Goal: Transaction & Acquisition: Download file/media

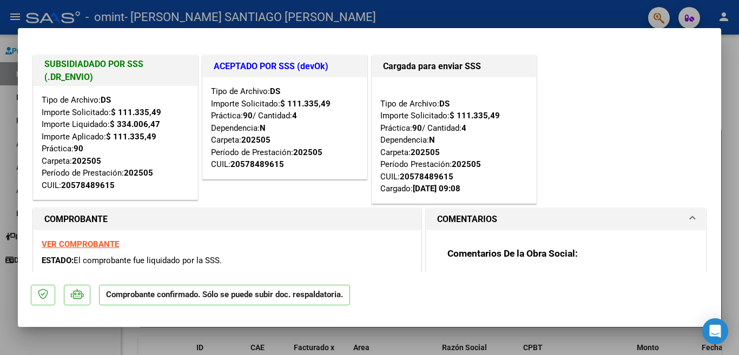
click at [733, 58] on div at bounding box center [369, 177] width 739 height 355
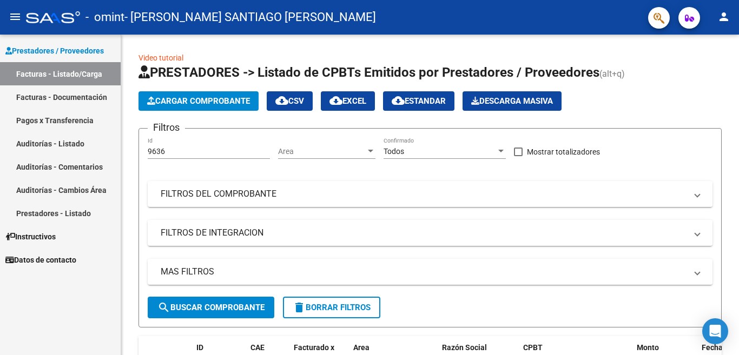
click at [71, 71] on link "Facturas - Listado/Carga" at bounding box center [60, 73] width 121 height 23
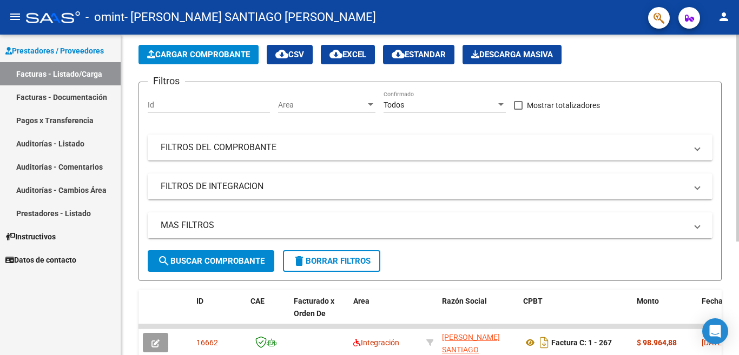
click at [738, 172] on div at bounding box center [737, 138] width 3 height 207
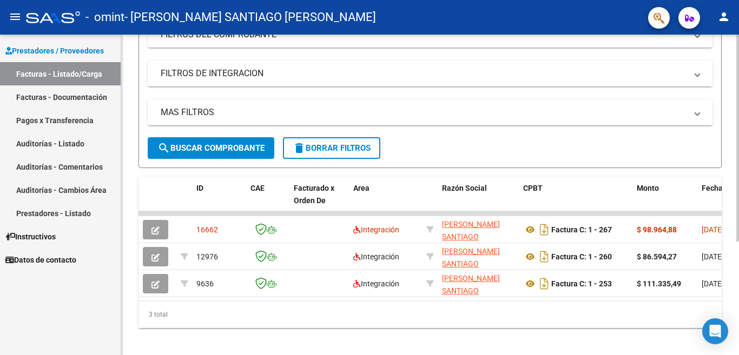
scroll to position [157, 0]
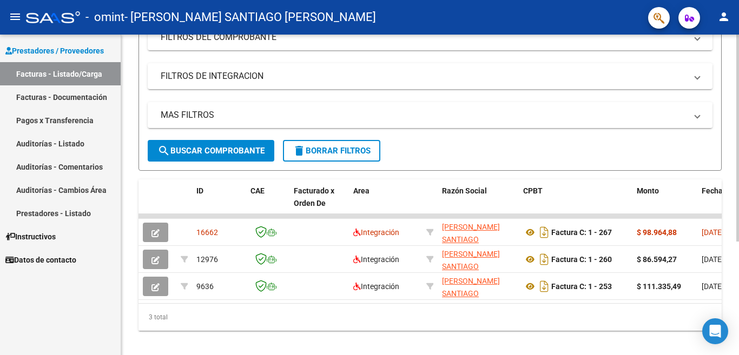
click at [738, 242] on div at bounding box center [737, 138] width 3 height 207
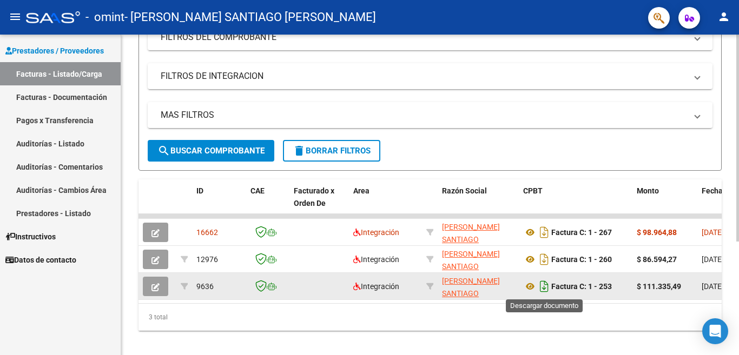
click at [545, 289] on icon "Descargar documento" at bounding box center [544, 286] width 14 height 17
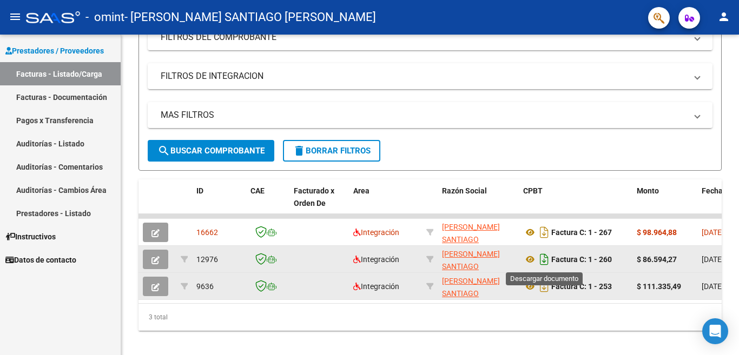
click at [545, 261] on icon "Descargar documento" at bounding box center [544, 259] width 14 height 17
click at [307, 304] on datatable-body "16662 Integración [PERSON_NAME] [PERSON_NAME] 20321026983 Factura C: 1 - 267 $ …" at bounding box center [430, 258] width 583 height 89
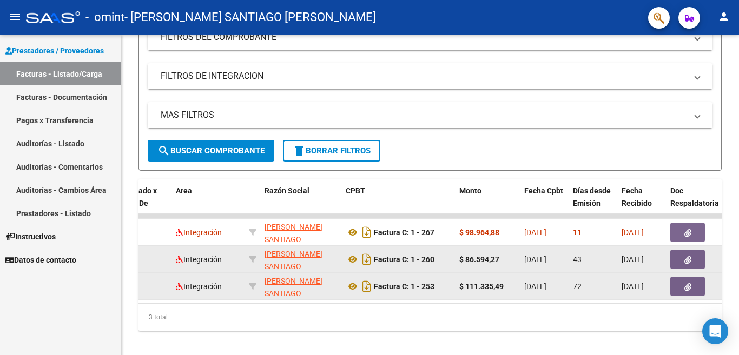
scroll to position [176, 0]
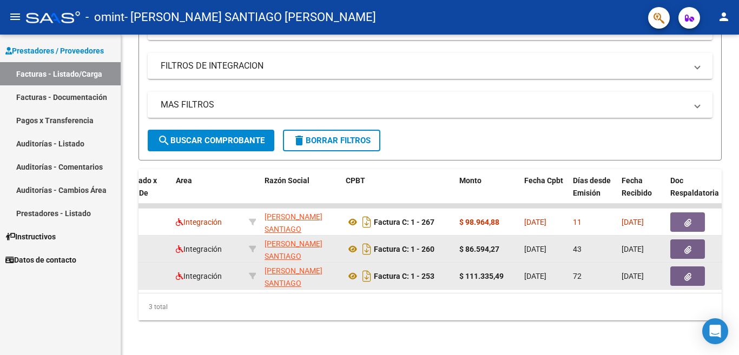
click at [738, 212] on div at bounding box center [737, 138] width 3 height 207
click at [67, 69] on link "Facturas - Listado/Carga" at bounding box center [60, 73] width 121 height 23
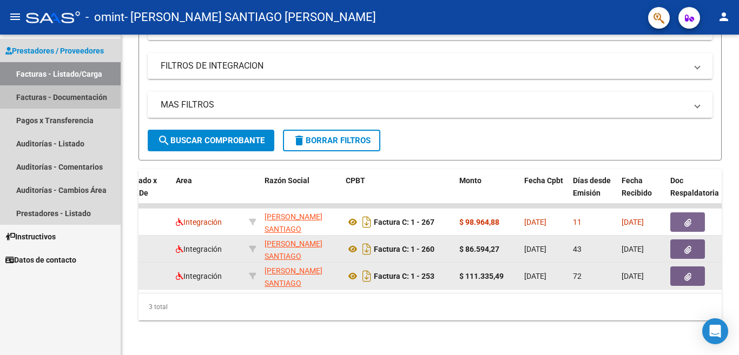
click at [58, 93] on link "Facturas - Documentación" at bounding box center [60, 96] width 121 height 23
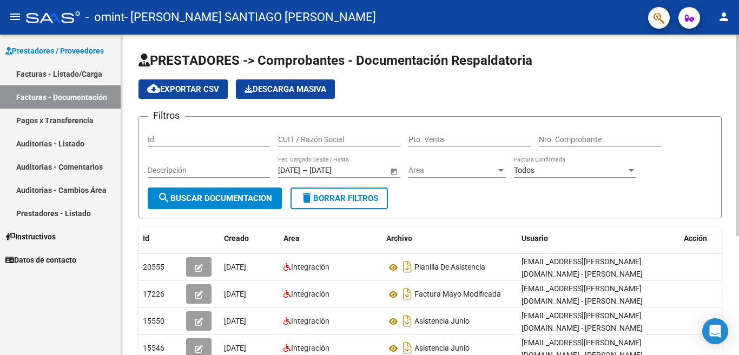
click at [737, 217] on div at bounding box center [737, 136] width 3 height 202
drag, startPoint x: 736, startPoint y: 216, endPoint x: 737, endPoint y: 260, distance: 43.3
click at [737, 261] on div "PRESTADORES -> Comprobantes - Documentación Respaldatoria cloud_download Export…" at bounding box center [431, 286] width 621 height 502
click at [52, 70] on link "Facturas - Listado/Carga" at bounding box center [60, 73] width 121 height 23
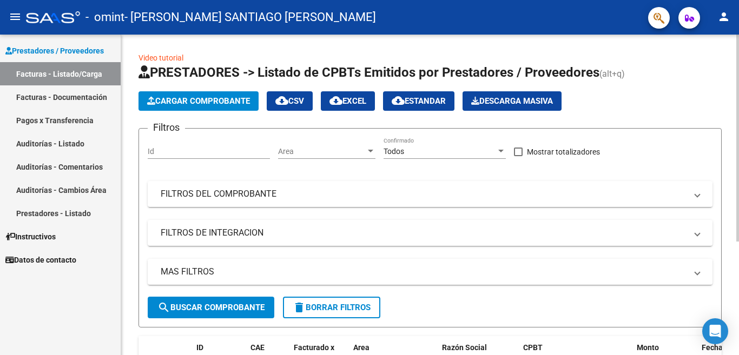
click at [650, 96] on div "Cargar Comprobante cloud_download CSV cloud_download EXCEL cloud_download Estan…" at bounding box center [430, 100] width 583 height 19
click at [81, 71] on link "Facturas - Listado/Carga" at bounding box center [60, 73] width 121 height 23
click at [738, 120] on div at bounding box center [737, 138] width 3 height 207
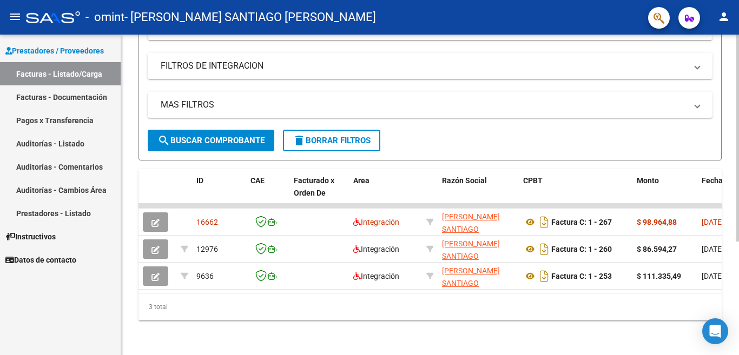
scroll to position [173, 0]
click at [738, 242] on div at bounding box center [737, 138] width 3 height 207
click at [738, 72] on div at bounding box center [737, 195] width 3 height 321
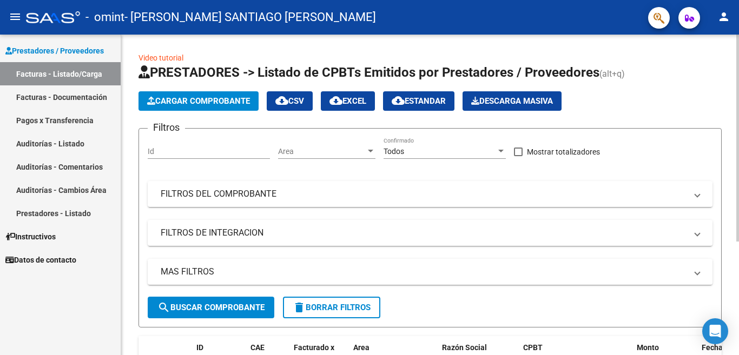
click at [738, 72] on div at bounding box center [737, 138] width 3 height 207
click at [738, 76] on div at bounding box center [737, 138] width 3 height 207
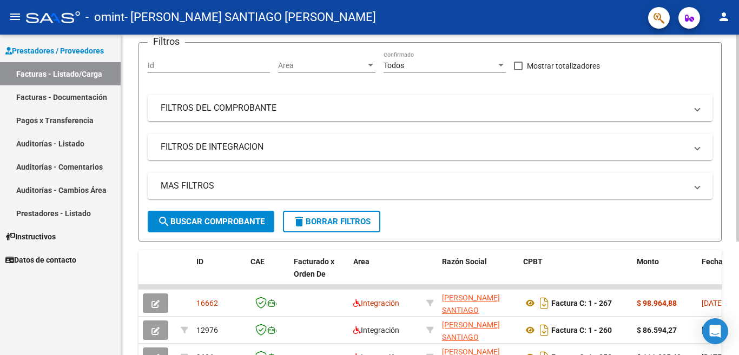
click at [738, 175] on div at bounding box center [737, 138] width 3 height 207
click at [738, 181] on div at bounding box center [737, 138] width 3 height 207
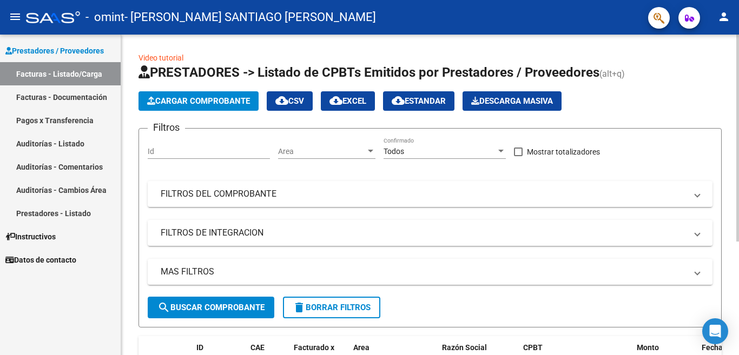
click at [738, 65] on div at bounding box center [737, 138] width 3 height 207
click at [16, 14] on mat-icon "menu" at bounding box center [15, 16] width 13 height 13
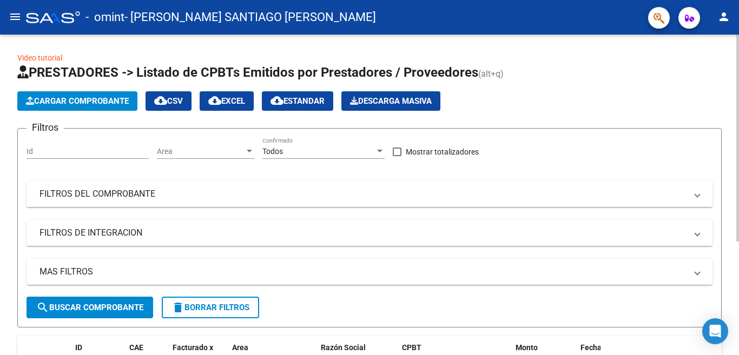
scroll to position [91, 0]
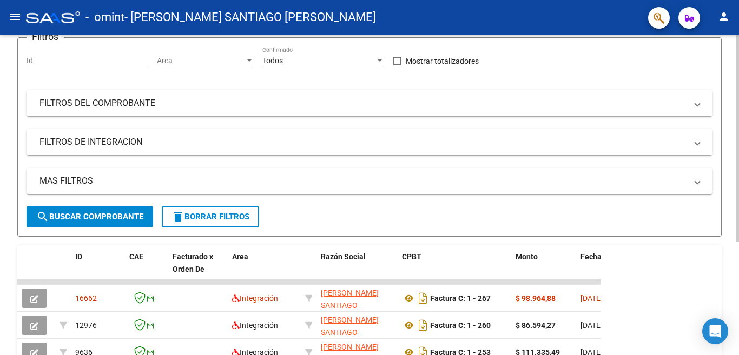
click at [738, 192] on div at bounding box center [737, 138] width 3 height 207
click at [738, 220] on div at bounding box center [737, 138] width 3 height 207
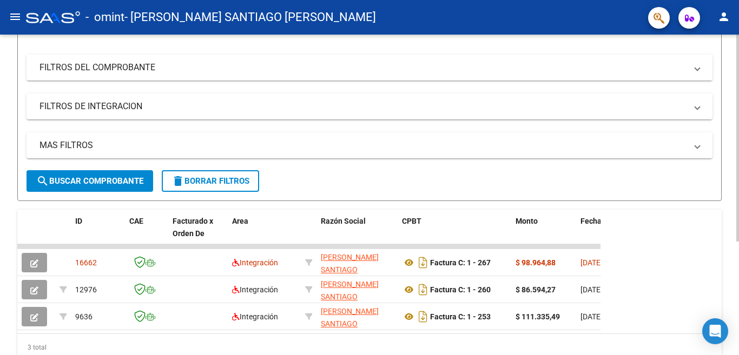
click at [738, 242] on div at bounding box center [737, 138] width 3 height 207
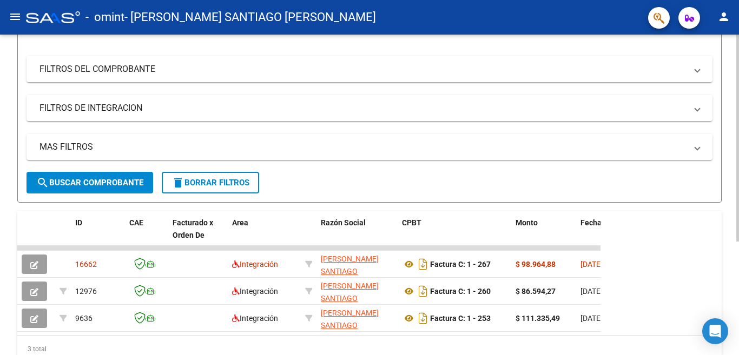
click at [738, 210] on div at bounding box center [737, 138] width 3 height 207
click at [737, 242] on div at bounding box center [737, 138] width 3 height 207
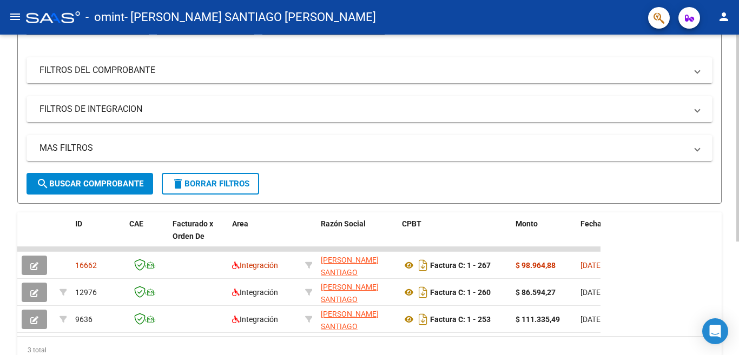
click at [738, 234] on div at bounding box center [737, 138] width 3 height 207
click at [738, 242] on div at bounding box center [737, 138] width 3 height 207
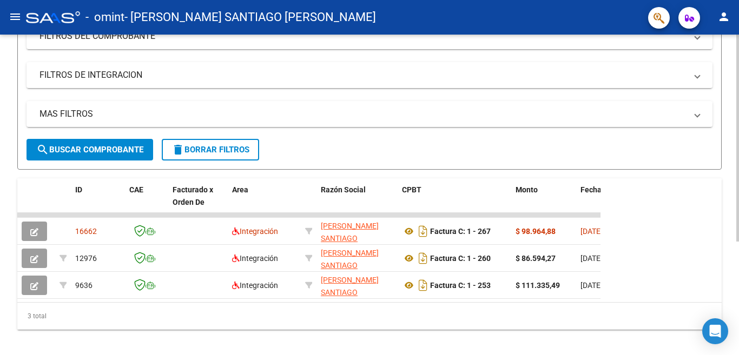
click at [737, 242] on div at bounding box center [737, 138] width 3 height 207
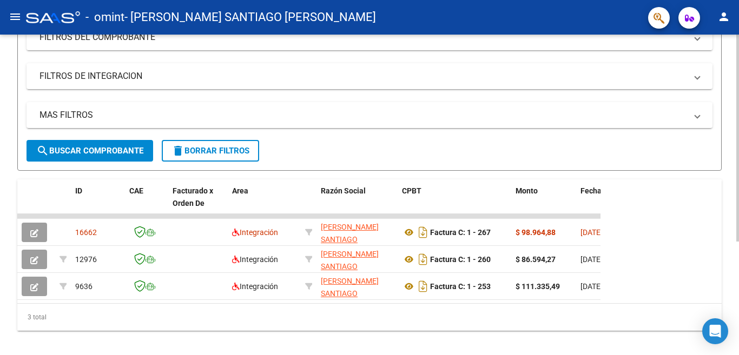
click at [738, 129] on div at bounding box center [737, 195] width 3 height 321
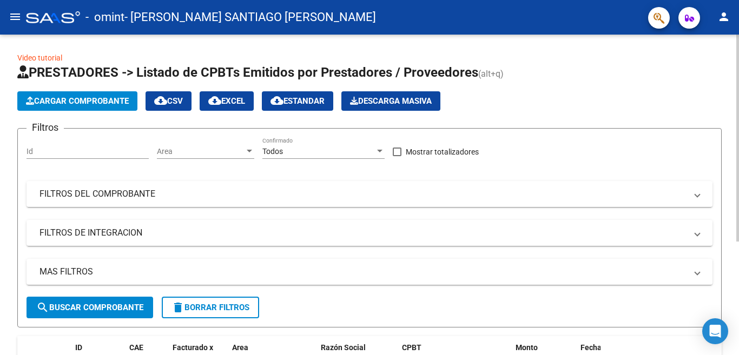
click at [738, 25] on div "menu - omint - [PERSON_NAME] [PERSON_NAME] person Prestadores / Proveedores Fac…" at bounding box center [369, 177] width 739 height 355
click at [18, 14] on mat-icon "menu" at bounding box center [15, 16] width 13 height 13
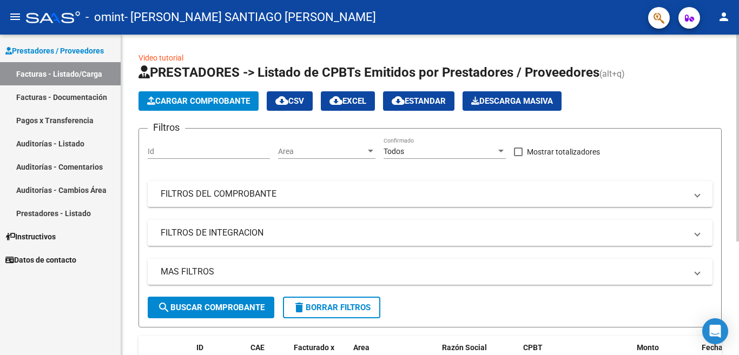
click at [738, 153] on div at bounding box center [737, 138] width 3 height 207
click at [738, 151] on div at bounding box center [737, 138] width 3 height 207
click at [738, 193] on div at bounding box center [737, 138] width 3 height 207
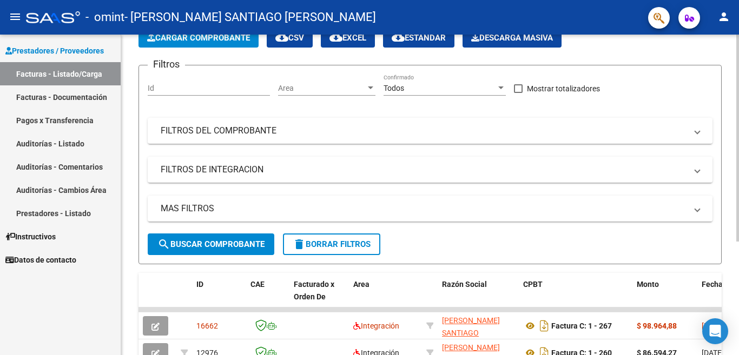
click at [737, 188] on div at bounding box center [737, 138] width 3 height 207
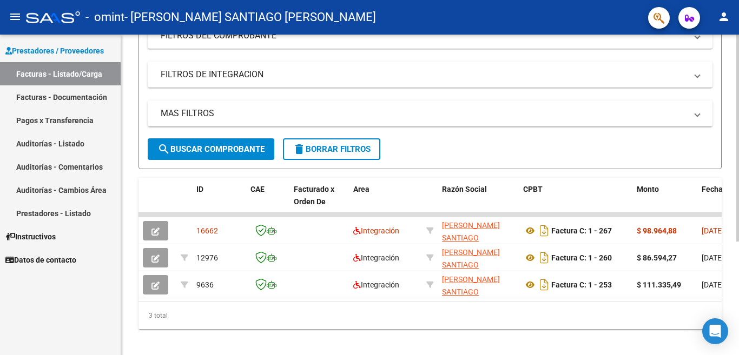
click at [738, 242] on div at bounding box center [737, 138] width 3 height 207
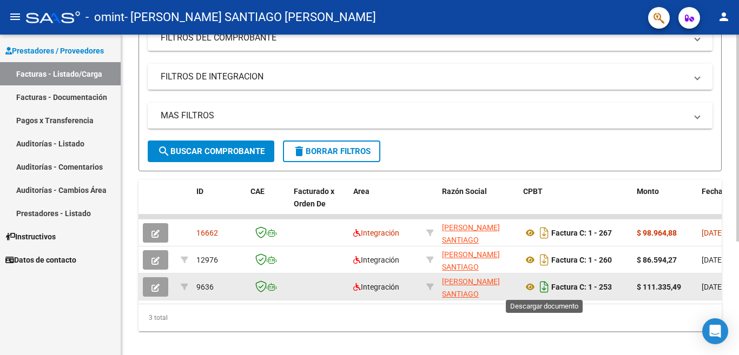
click at [544, 284] on icon "Descargar documento" at bounding box center [544, 287] width 14 height 17
click at [65, 72] on link "Facturas - Listado/Carga" at bounding box center [60, 73] width 121 height 23
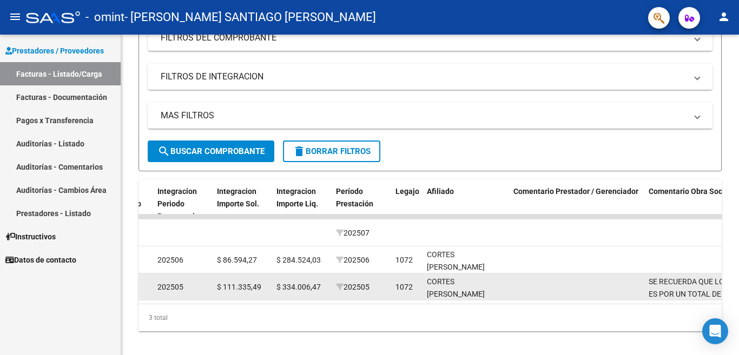
scroll to position [0, 933]
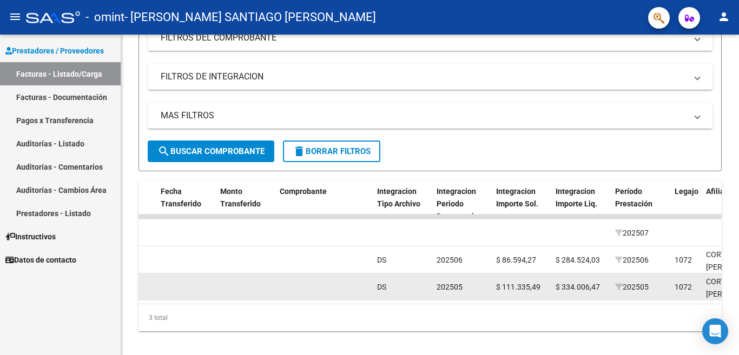
drag, startPoint x: 237, startPoint y: 302, endPoint x: 221, endPoint y: 305, distance: 15.9
click at [221, 304] on datatable-body "16662 Integración [PERSON_NAME] [PERSON_NAME] 20321026983 Factura C: 1 - 267 $ …" at bounding box center [430, 259] width 583 height 89
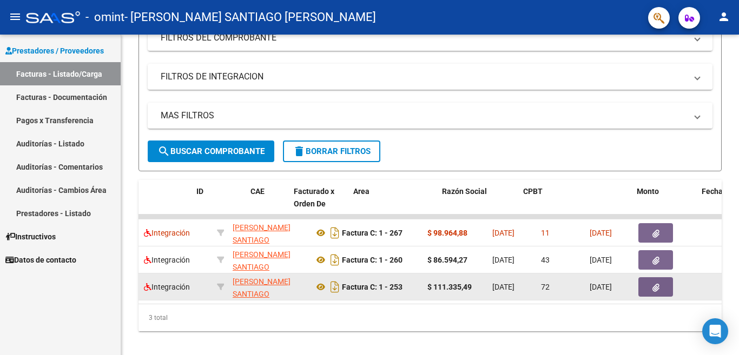
scroll to position [0, 0]
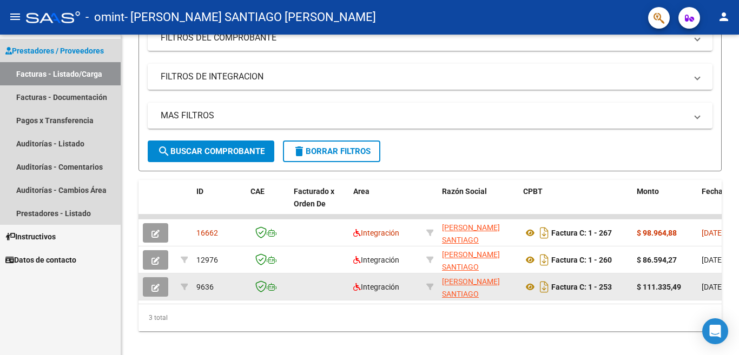
click at [47, 68] on link "Facturas - Listado/Carga" at bounding box center [60, 73] width 121 height 23
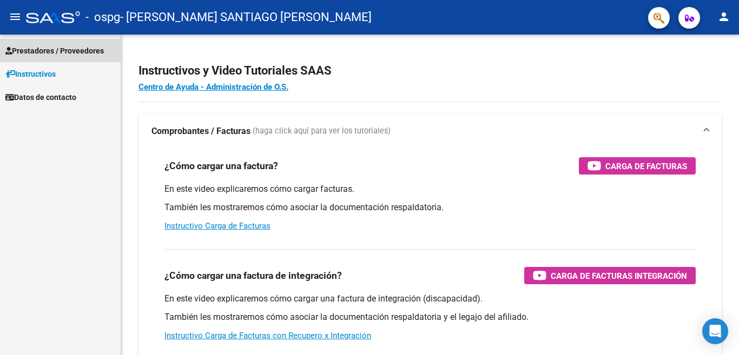
click at [37, 48] on span "Prestadores / Proveedores" at bounding box center [54, 51] width 98 height 12
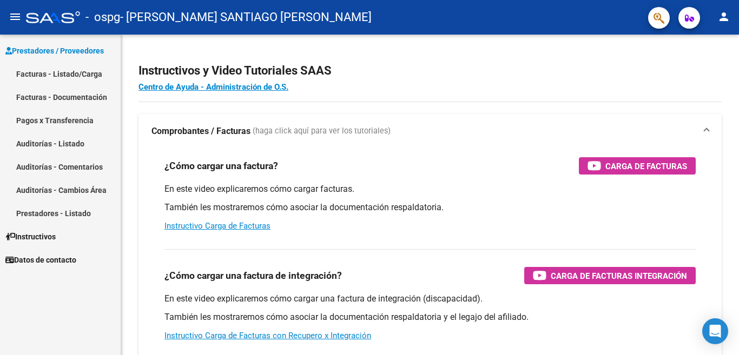
click at [37, 70] on link "Facturas - Listado/Carga" at bounding box center [60, 73] width 121 height 23
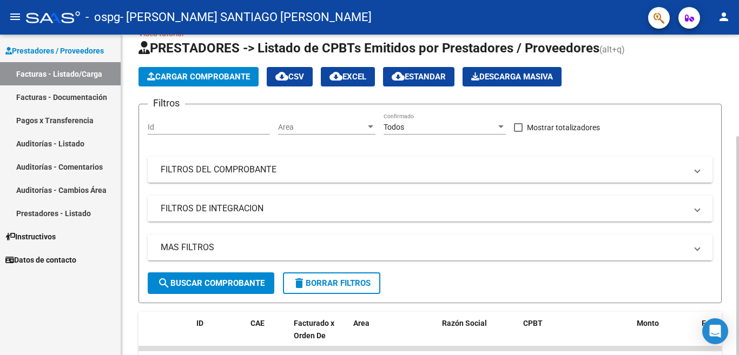
click at [738, 174] on div at bounding box center [737, 245] width 3 height 219
click at [738, 170] on div at bounding box center [737, 245] width 3 height 219
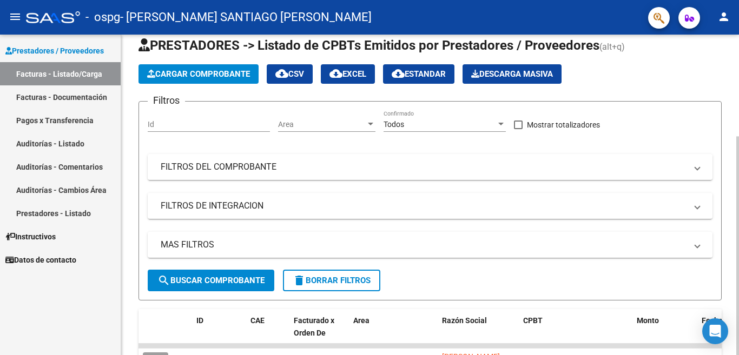
click at [737, 220] on div at bounding box center [737, 245] width 3 height 219
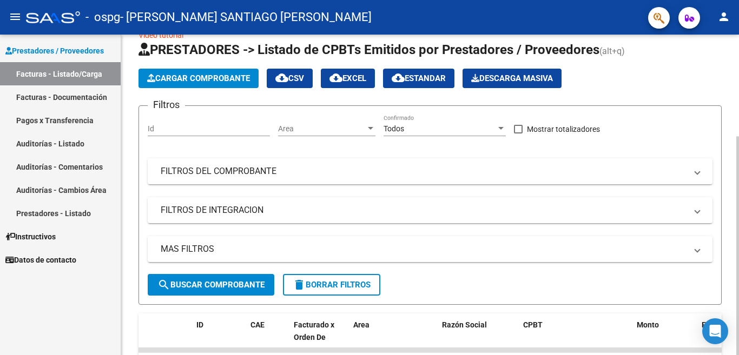
click at [738, 223] on div at bounding box center [737, 245] width 3 height 219
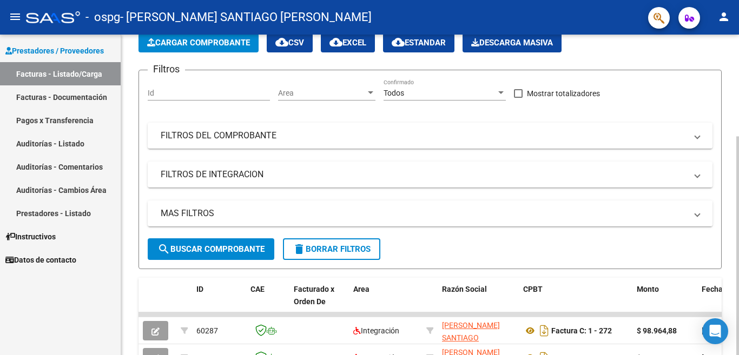
click at [735, 289] on div "Video tutorial PRESTADORES -> Listado de CPBTs Emitidos por Prestadores / Prove…" at bounding box center [431, 206] width 621 height 461
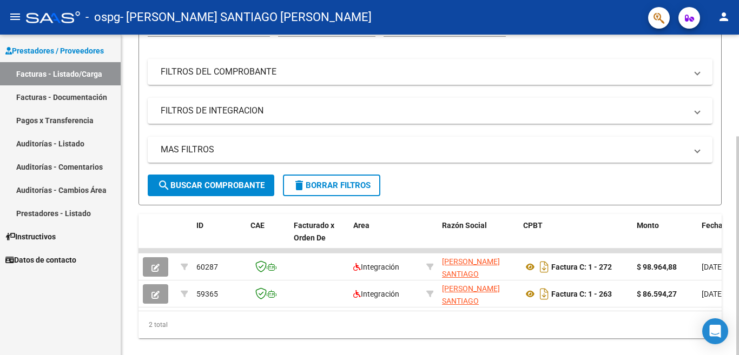
scroll to position [126, 0]
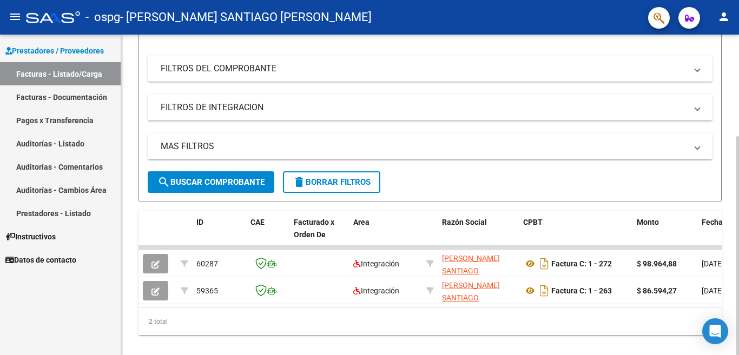
click at [738, 332] on div at bounding box center [737, 245] width 3 height 219
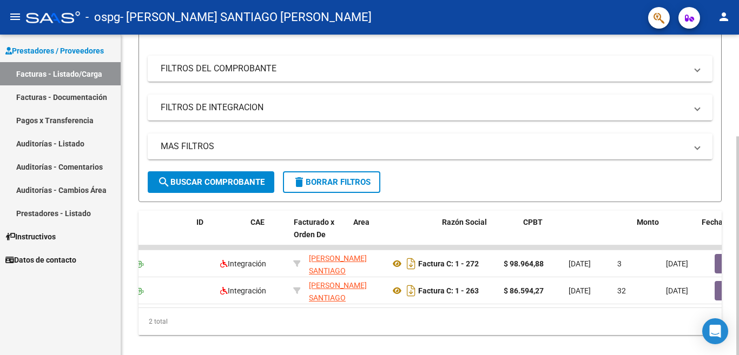
scroll to position [0, 0]
